Goal: Transaction & Acquisition: Purchase product/service

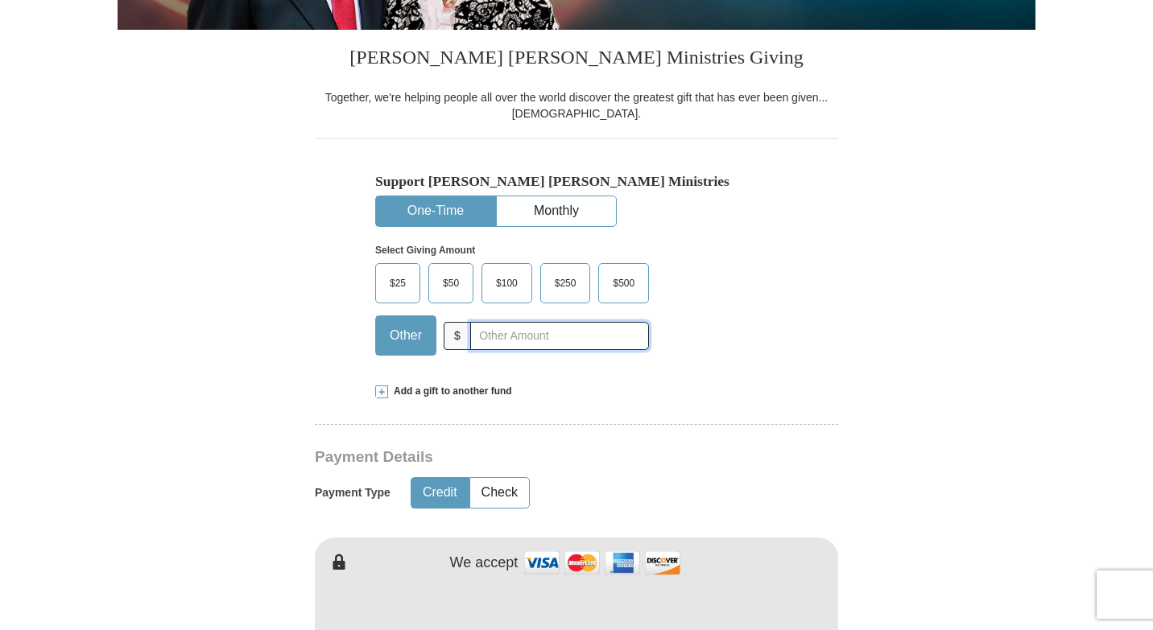
click at [477, 350] on input "text" at bounding box center [559, 336] width 179 height 28
type input "10.00"
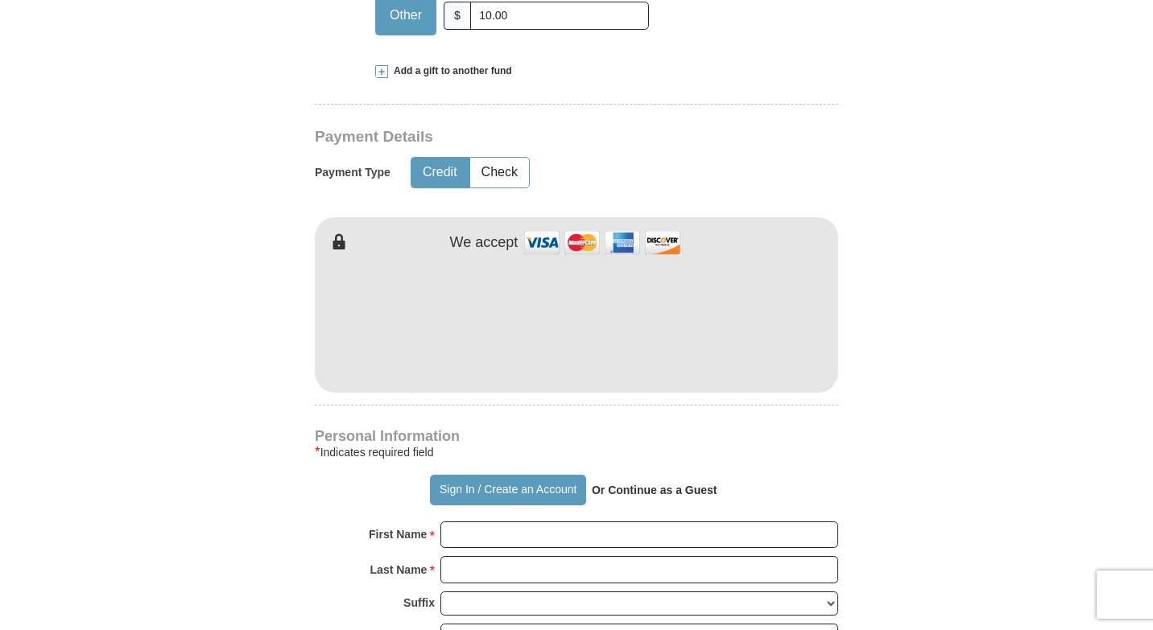
scroll to position [702, 0]
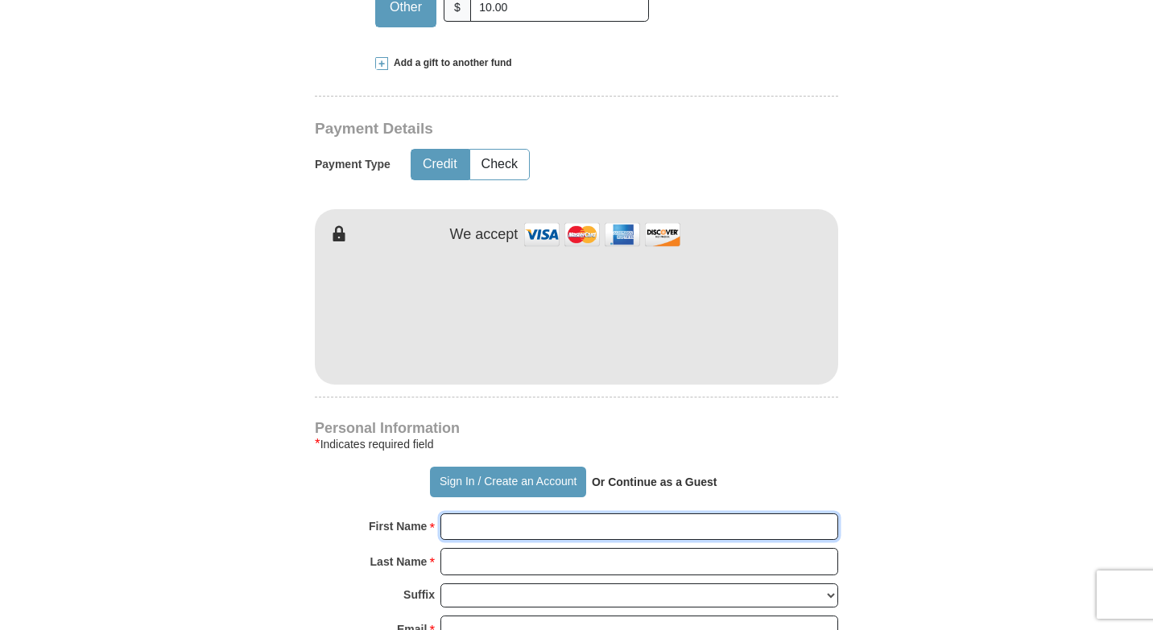
type input "[PERSON_NAME]"
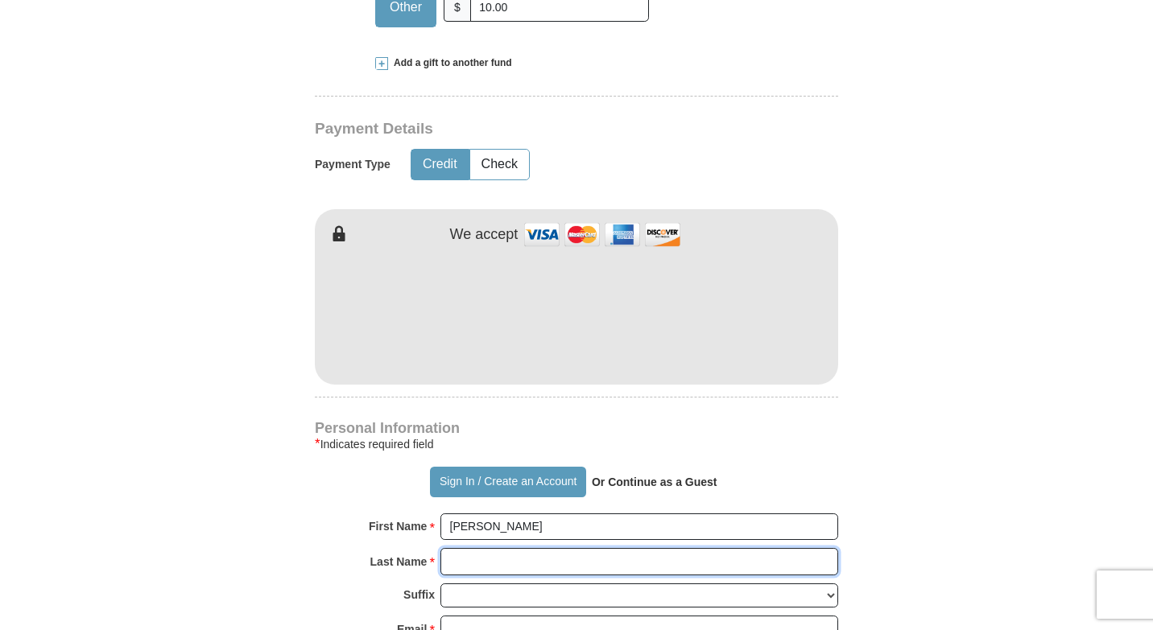
type input "[PERSON_NAME]"
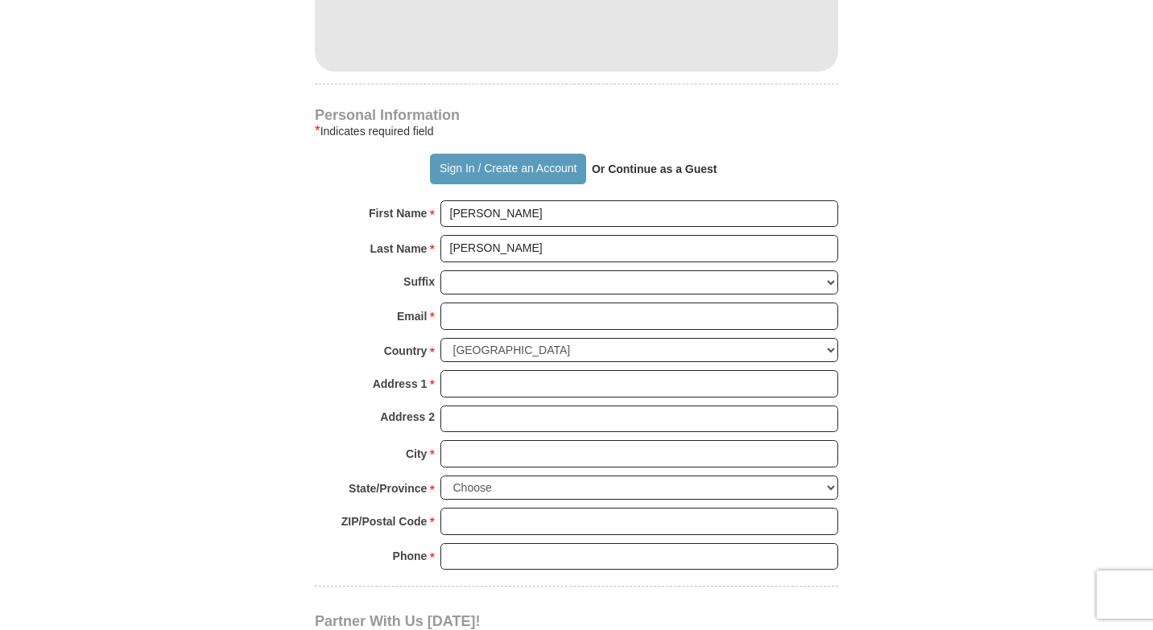
scroll to position [1018, 0]
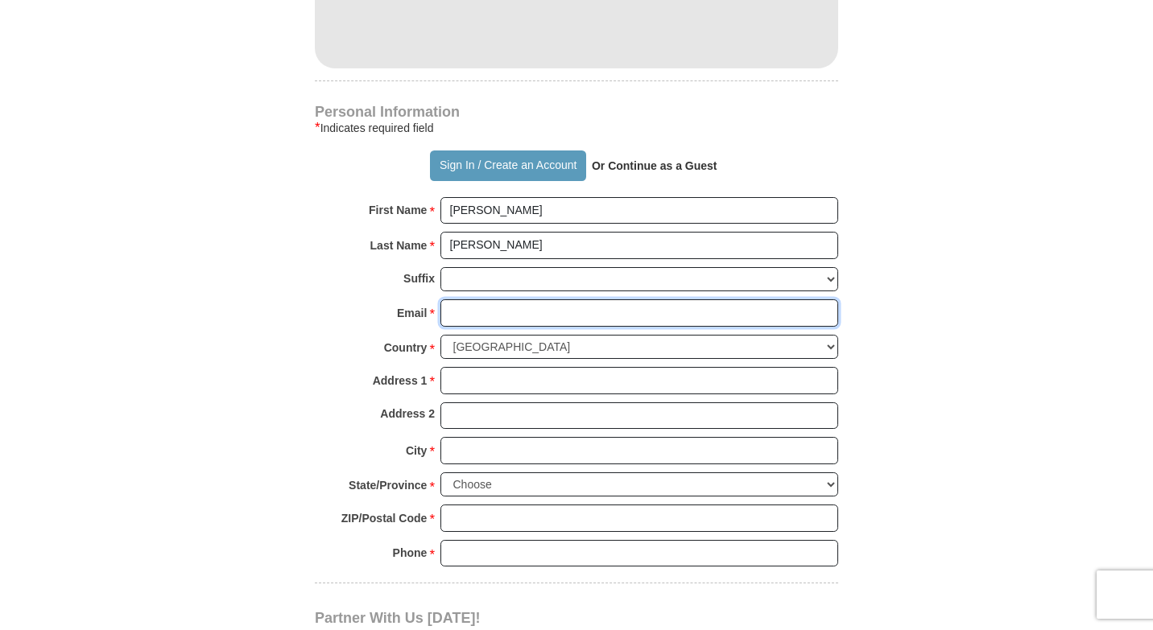
click at [458, 327] on input "Email *" at bounding box center [639, 312] width 398 height 27
type input "[EMAIL_ADDRESS][DOMAIN_NAME]"
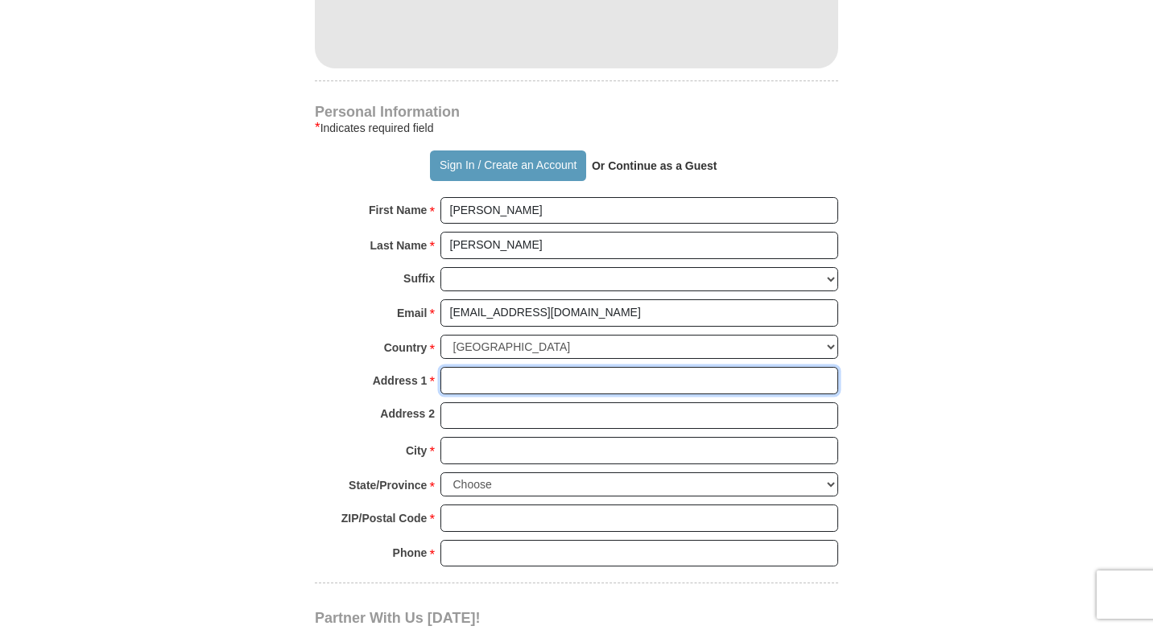
type input "[STREET_ADDRESS][US_STATE]"
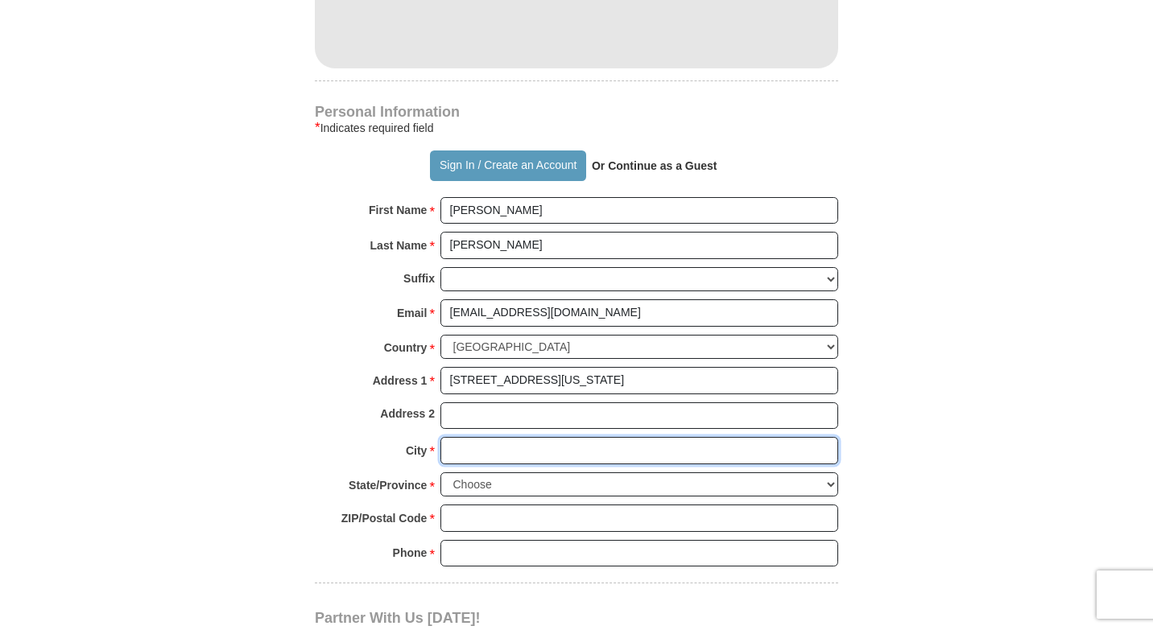
type input "Millinocket"
select select "ME"
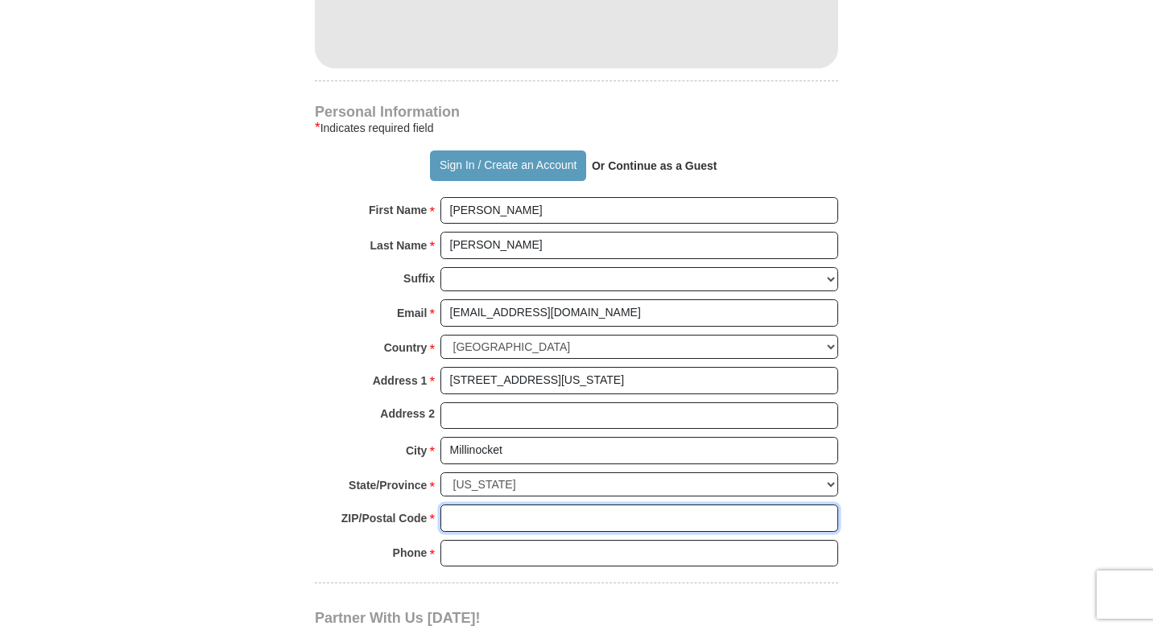
type input "04462-2320"
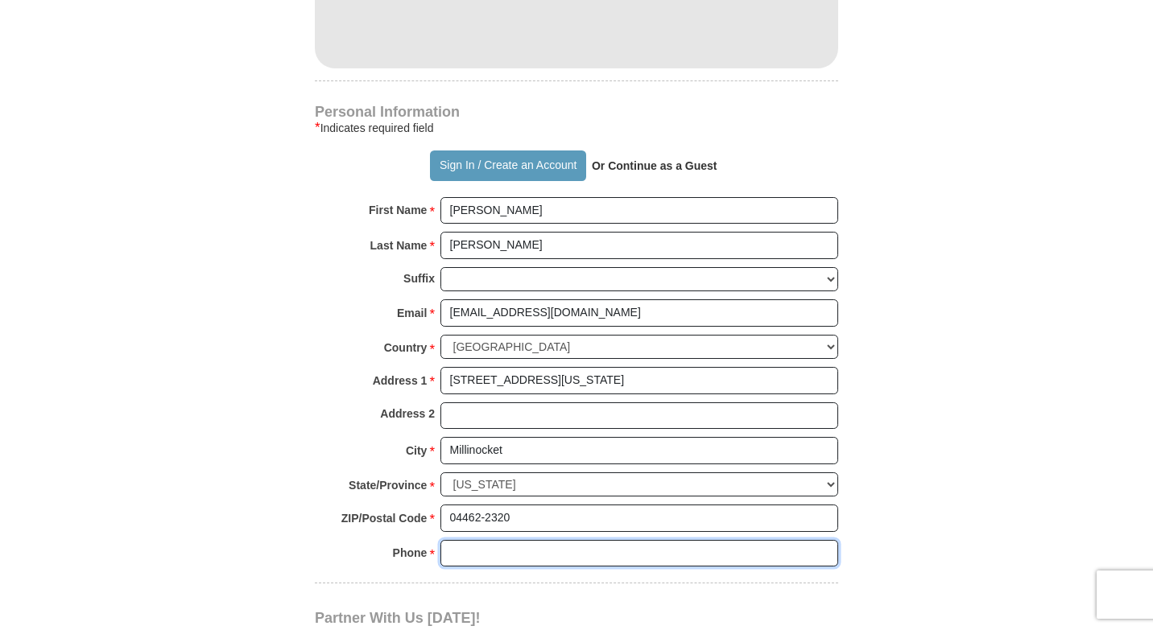
type input "2077314030"
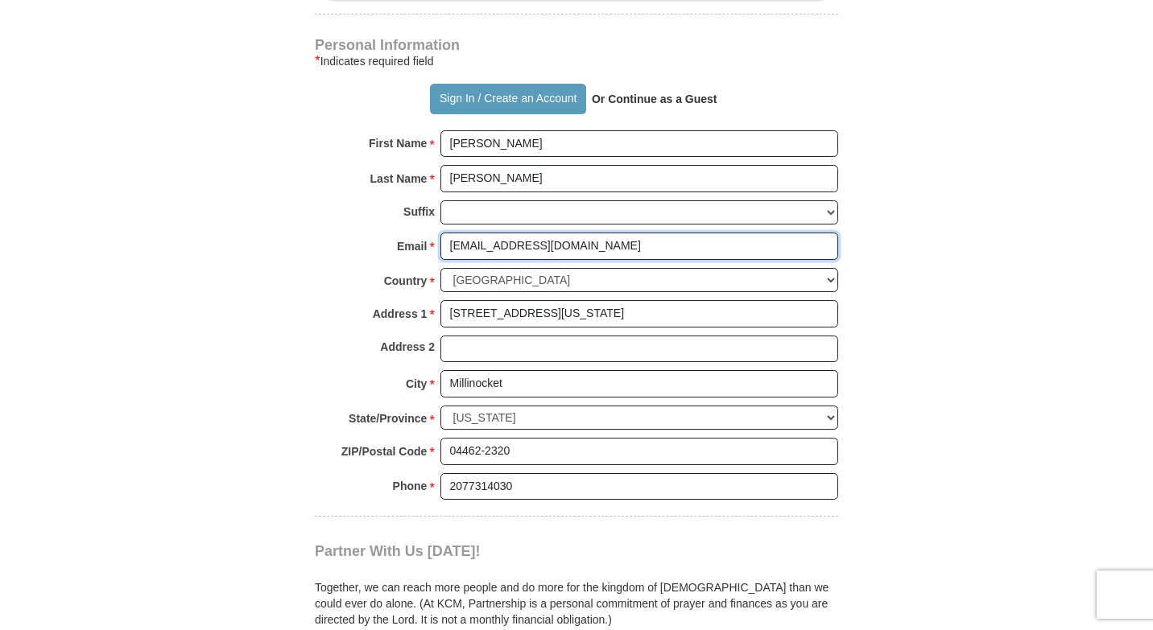
scroll to position [1089, 0]
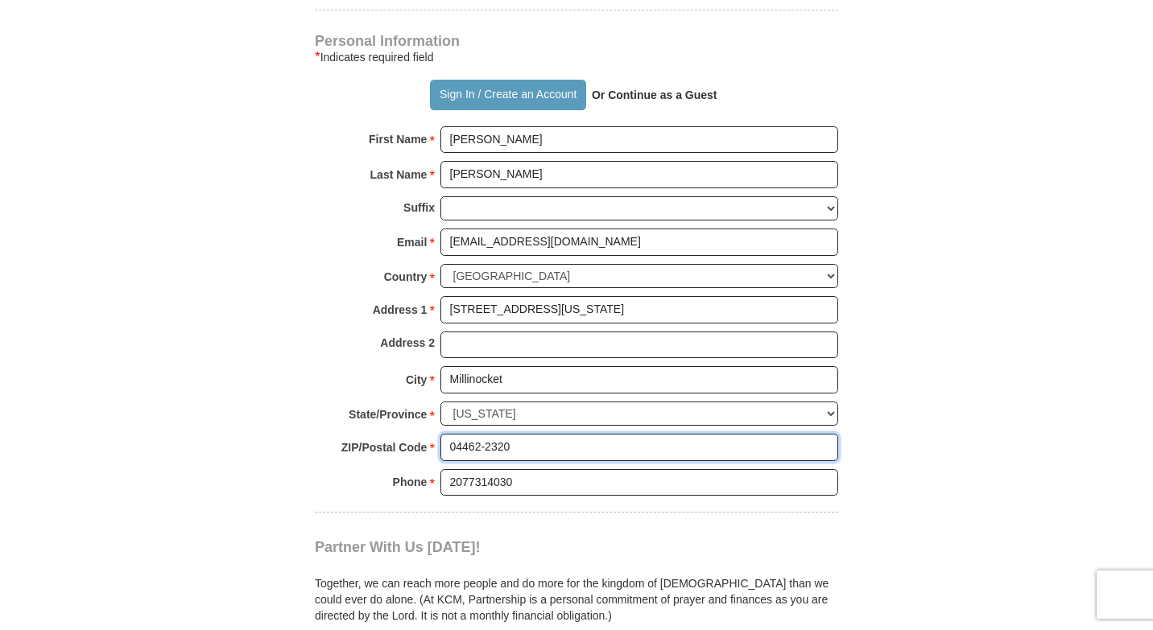
click at [514, 461] on input "04462-2320" at bounding box center [639, 447] width 398 height 27
type input "04462"
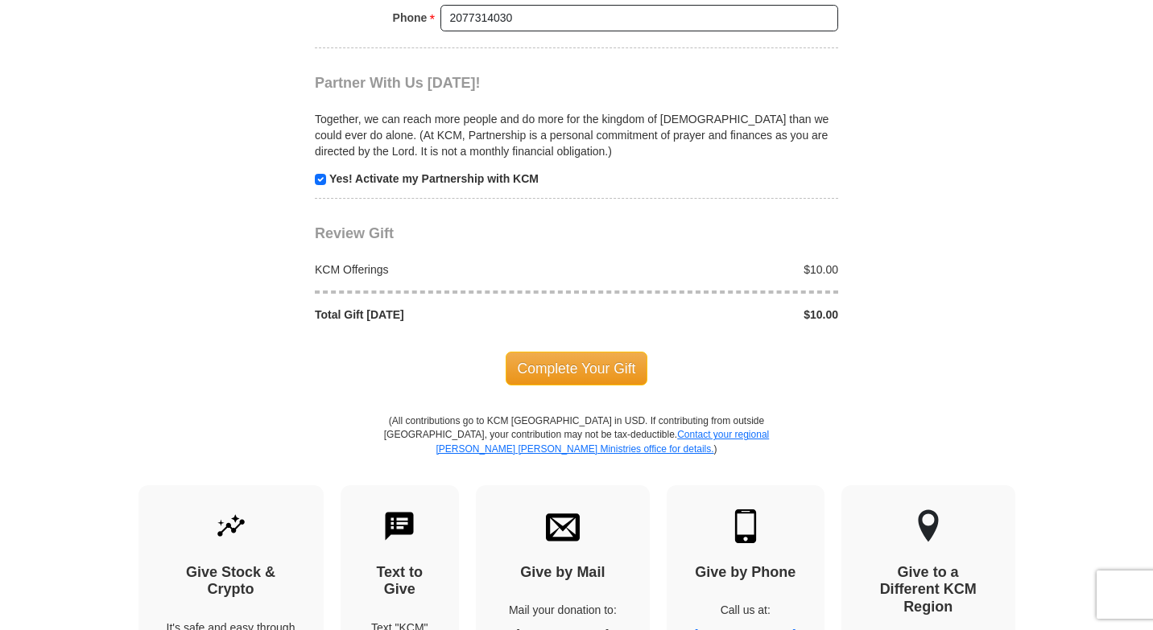
scroll to position [1558, 0]
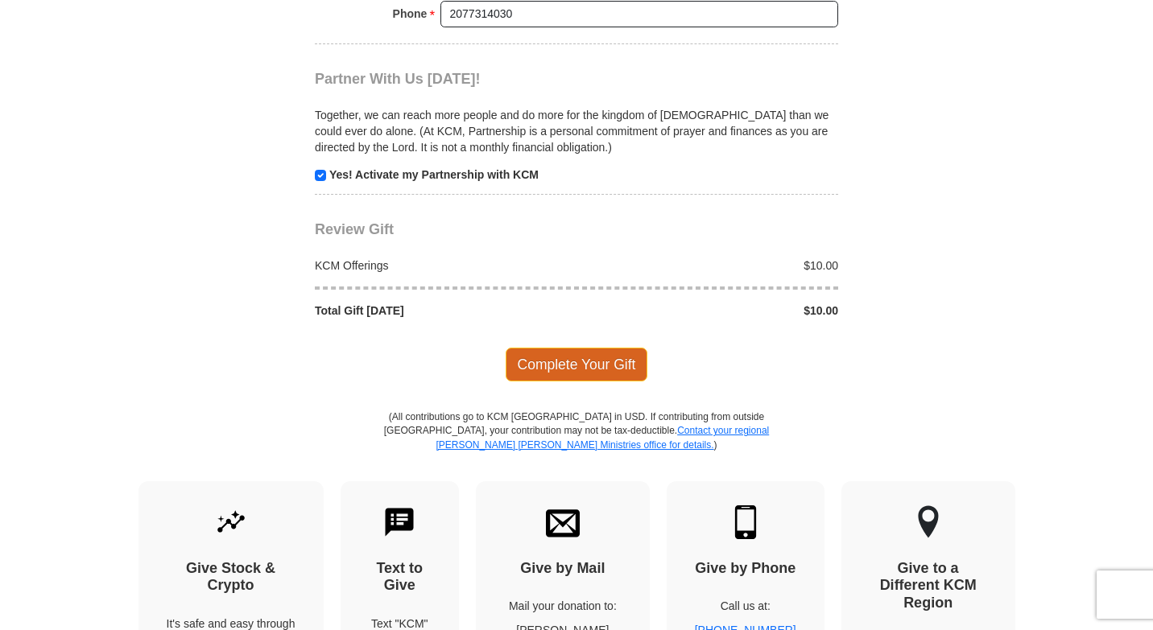
click at [553, 382] on span "Complete Your Gift" at bounding box center [577, 365] width 142 height 34
